Goal: Navigation & Orientation: Find specific page/section

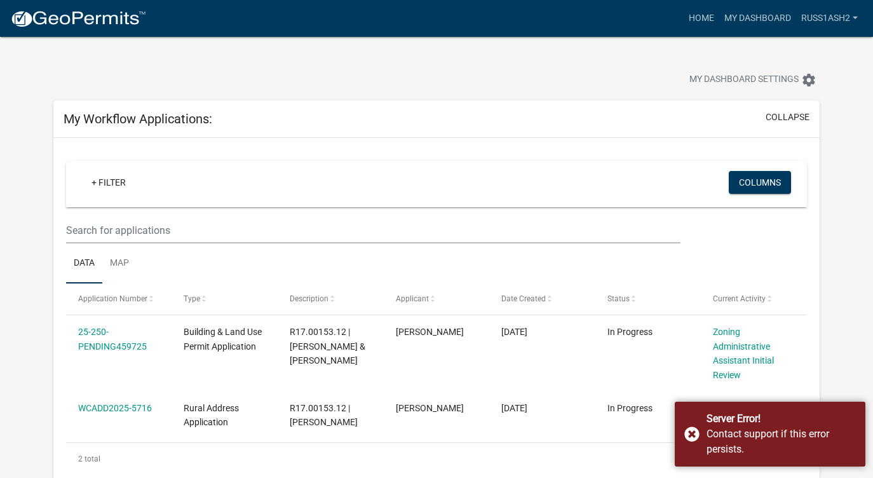
scroll to position [37, 0]
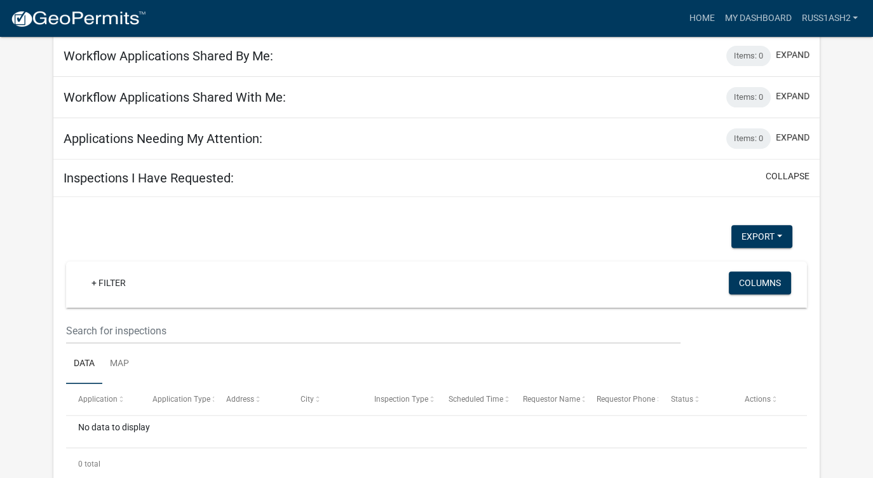
scroll to position [479, 0]
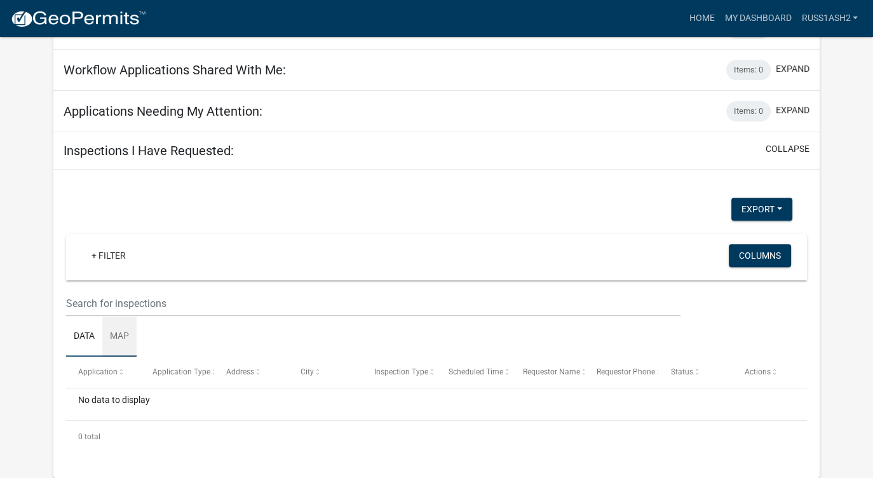
click at [123, 331] on link "Map" at bounding box center [119, 336] width 34 height 41
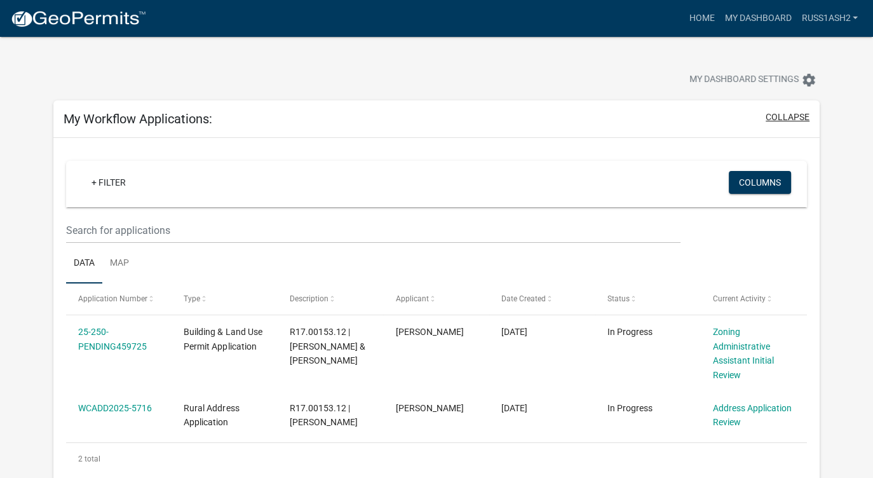
click at [794, 118] on button "collapse" at bounding box center [788, 117] width 44 height 13
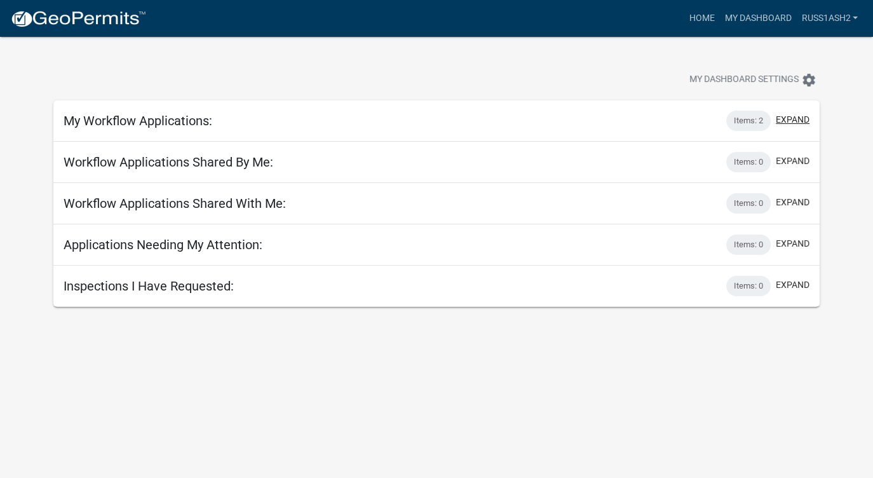
click at [794, 118] on button "expand" at bounding box center [793, 119] width 34 height 13
